Goal: Task Accomplishment & Management: Manage account settings

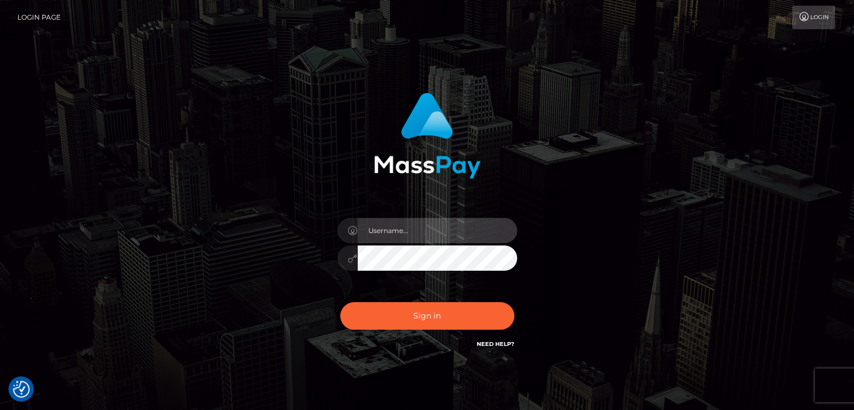
type input "brandy.genetic"
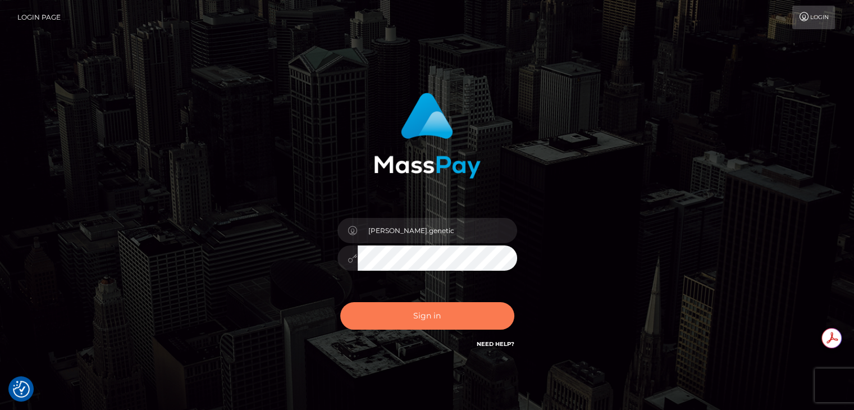
click at [409, 305] on div "Sign in Need Help?" at bounding box center [427, 320] width 196 height 50
click at [409, 314] on button "Sign in" at bounding box center [427, 316] width 174 height 28
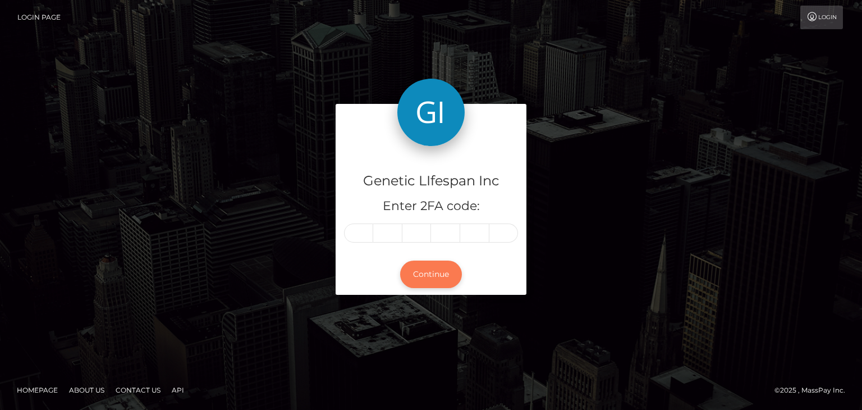
click at [430, 273] on button "Continue" at bounding box center [431, 274] width 62 height 28
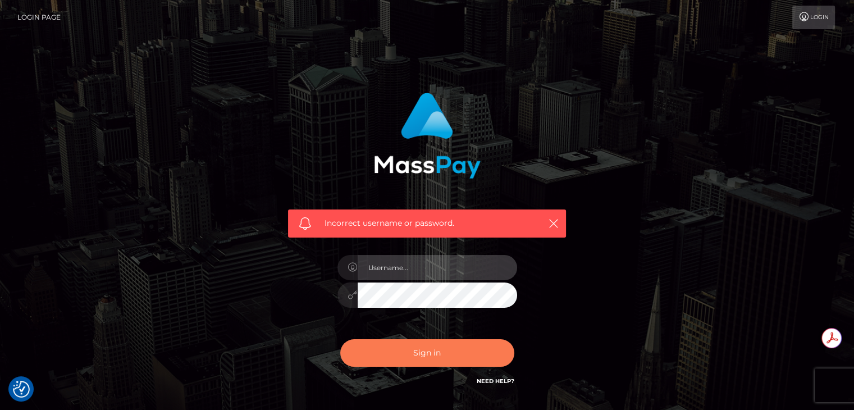
type input "brandy.genetic"
click at [422, 354] on button "Sign in" at bounding box center [427, 353] width 174 height 28
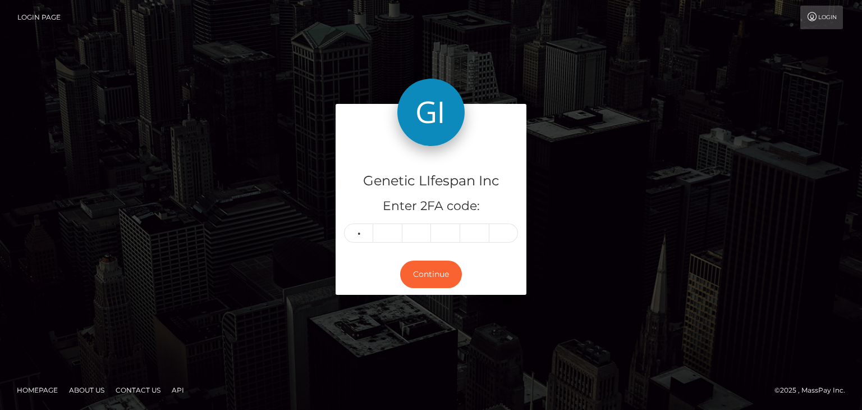
type input "9"
type input "8"
type input "4"
type input "8"
type input "4"
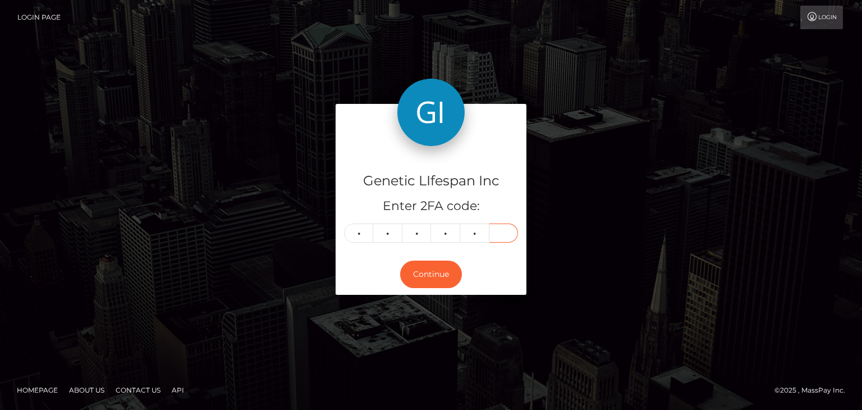
type input "8"
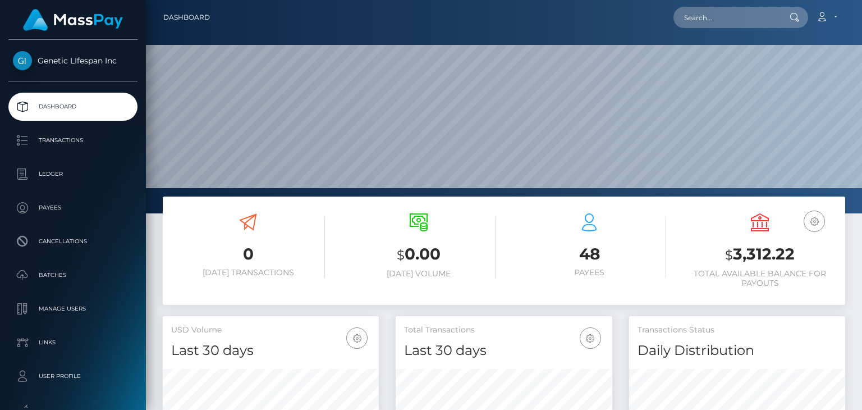
scroll to position [199, 216]
click at [777, 277] on h6 "Total Available Balance for Payouts" at bounding box center [760, 278] width 154 height 19
